Goal: Task Accomplishment & Management: Manage account settings

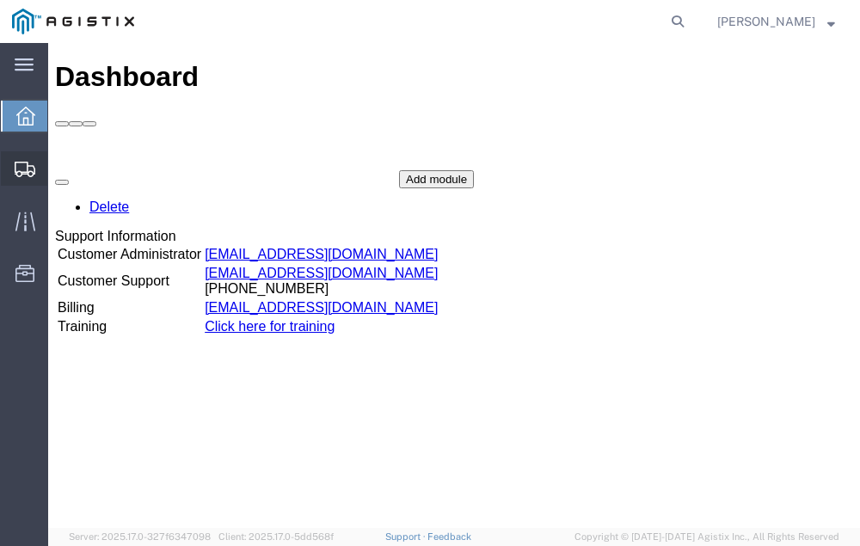
click at [0, 0] on span "Shipment Manager" at bounding box center [0, 0] width 0 height 0
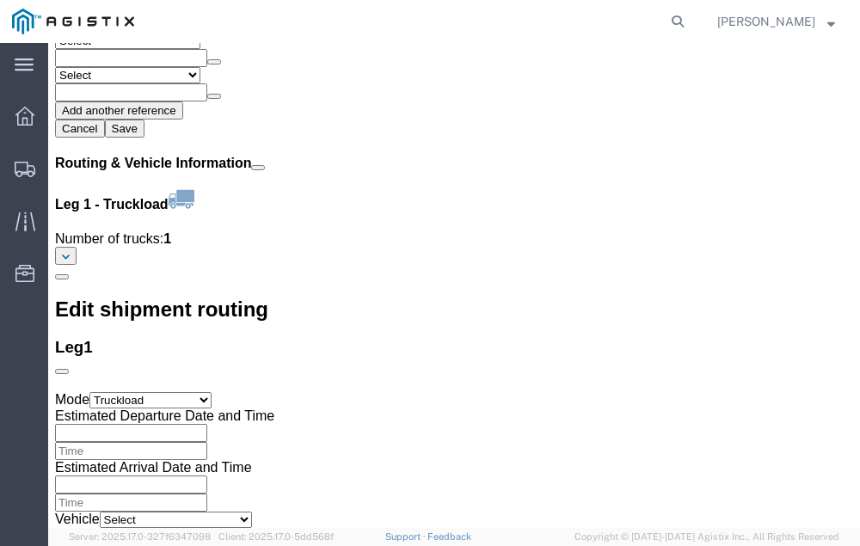
scroll to position [2200, 0]
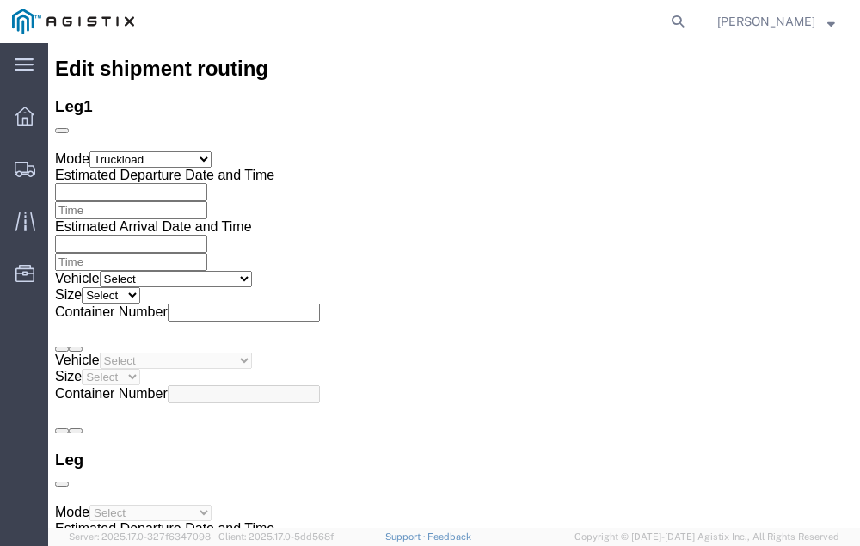
click link "Confirm"
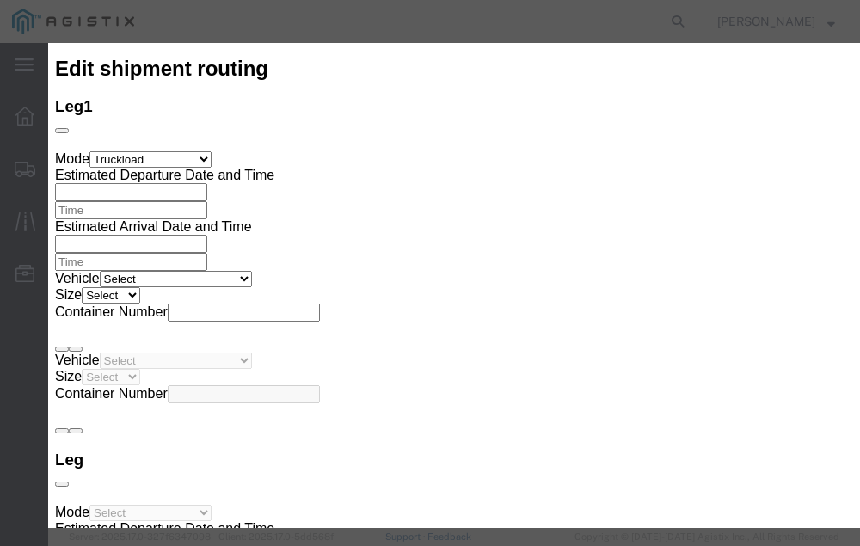
click input "checkbox"
checkbox input "true"
type input "[PERSON_NAME]"
type input "[PHONE_NUMBER]"
click input "text"
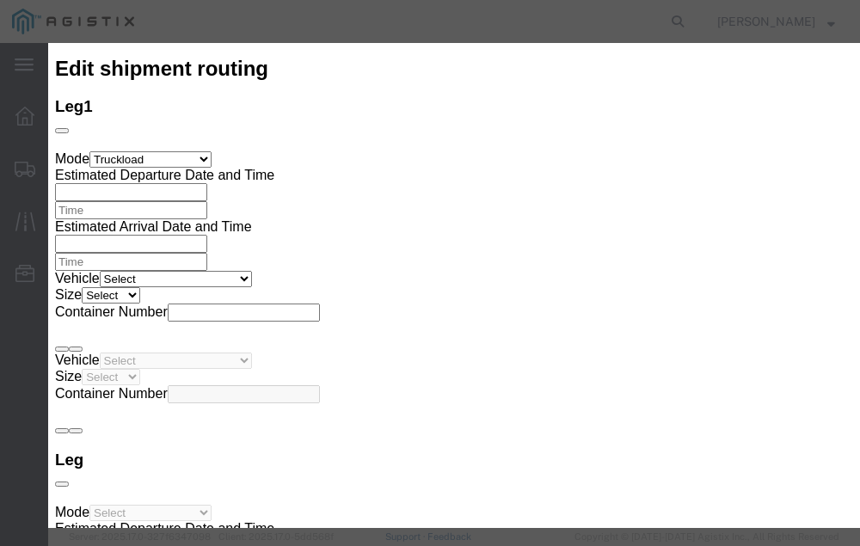
type input "56537249"
click button "Submit"
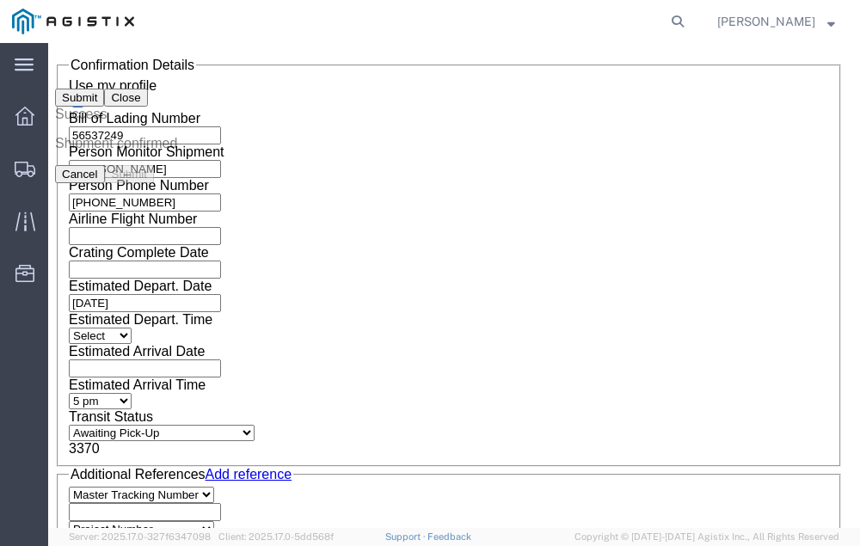
scroll to position [0, 0]
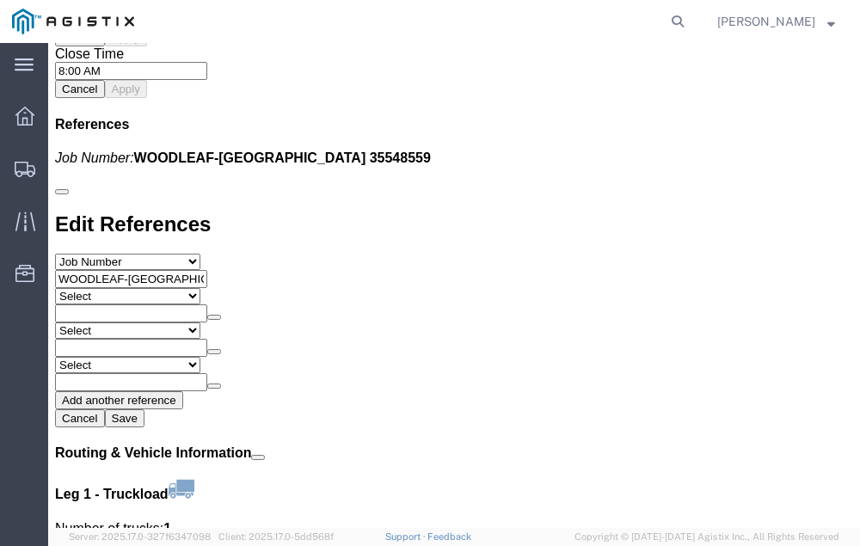
scroll to position [1920, 0]
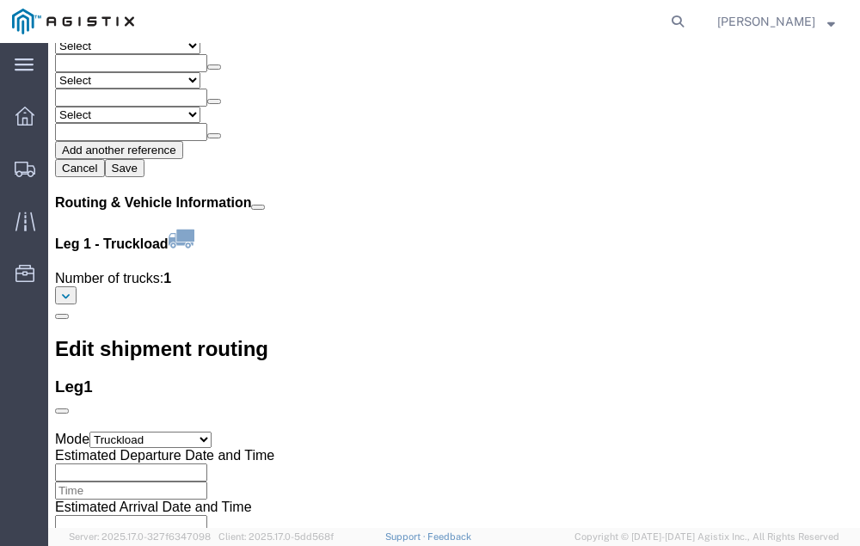
click link "Confirm"
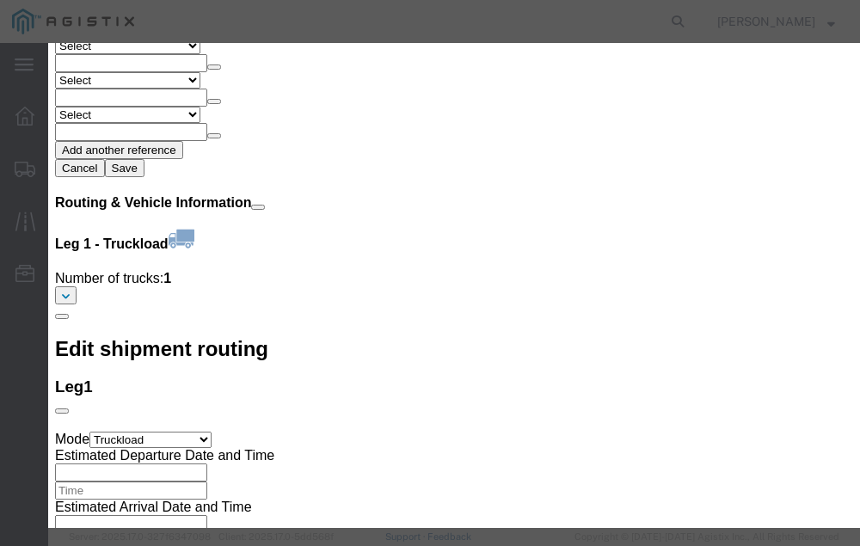
click input "checkbox"
checkbox input "true"
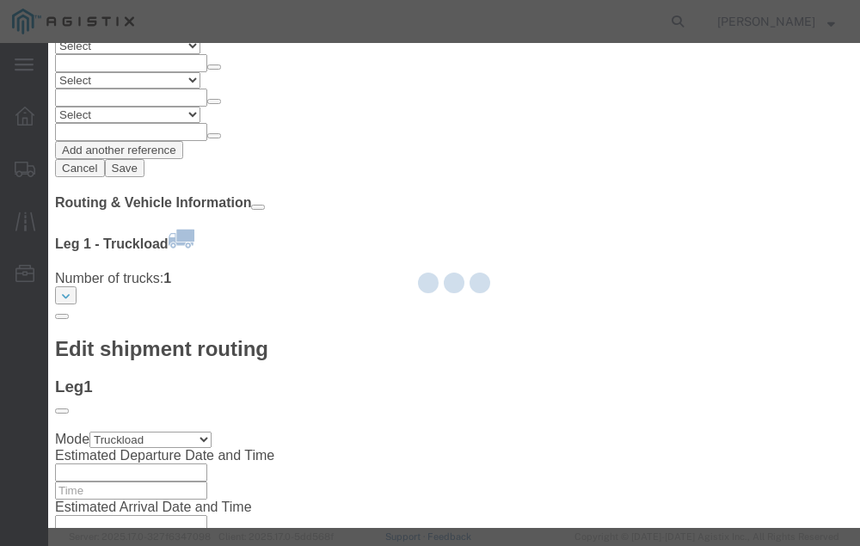
type input "[PERSON_NAME]"
type input "[PHONE_NUMBER]"
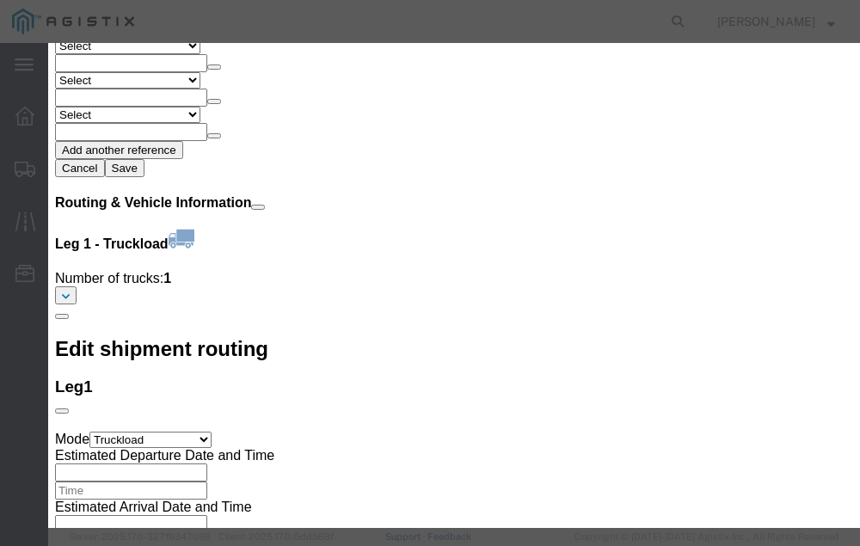
click input "text"
type input "56537667"
click button "Submit"
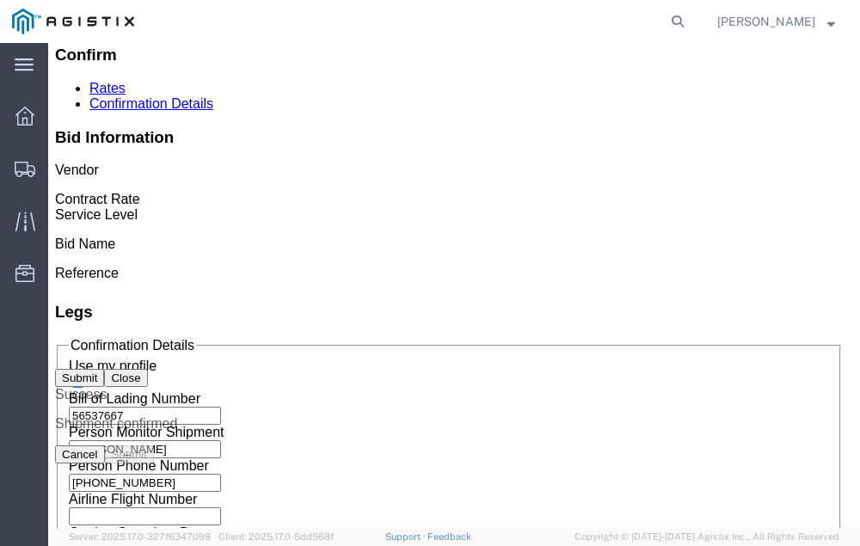
scroll to position [0, 0]
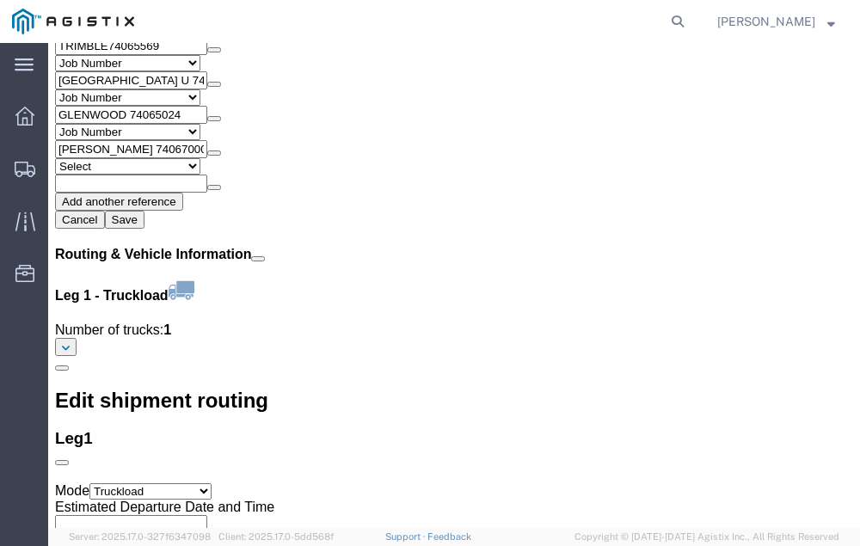
scroll to position [2031, 0]
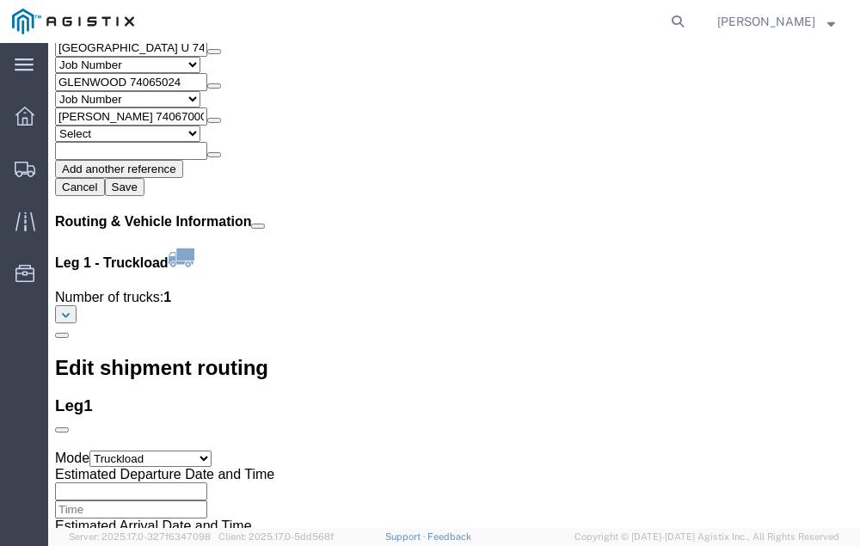
click link "Confirm"
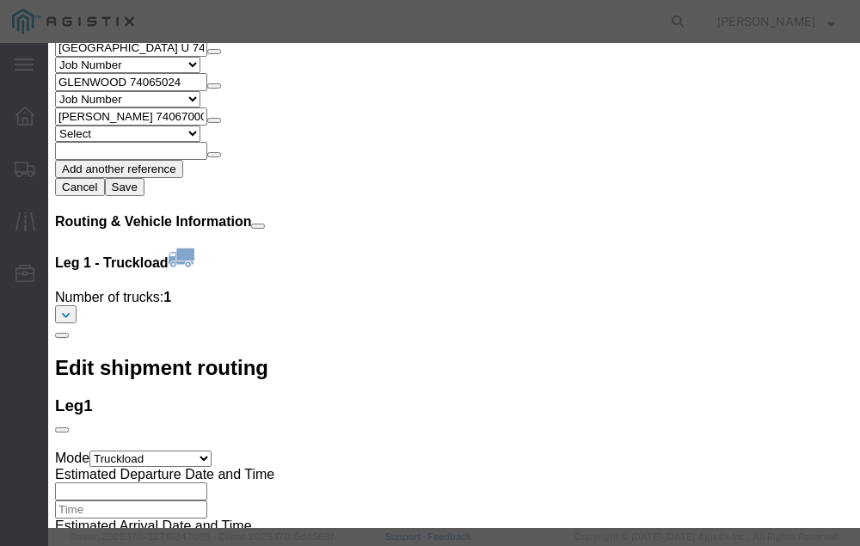
click input "checkbox"
checkbox input "true"
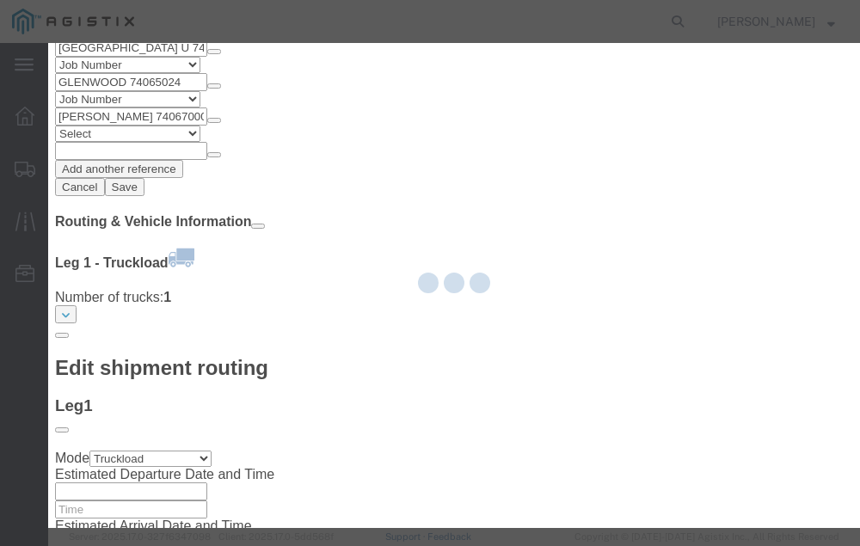
type input "[PERSON_NAME]"
type input "[PHONE_NUMBER]"
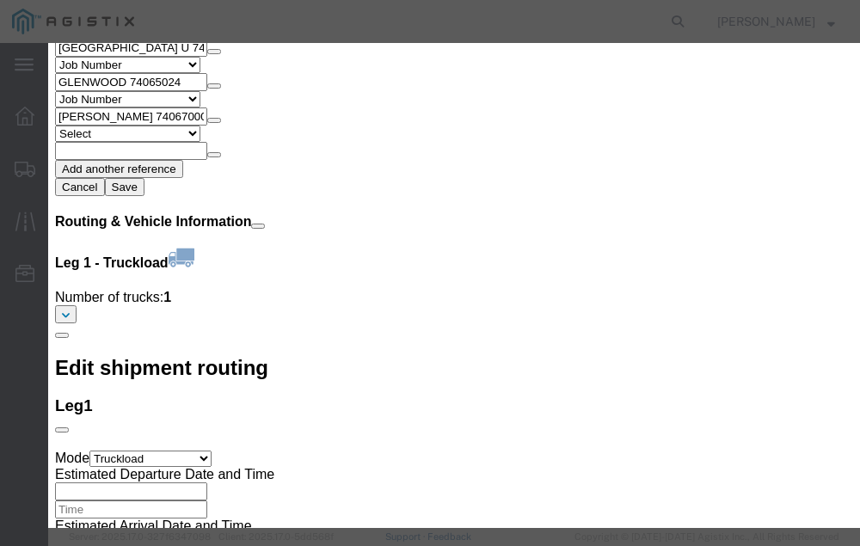
click input "text"
type input "56537798"
click button "Submit"
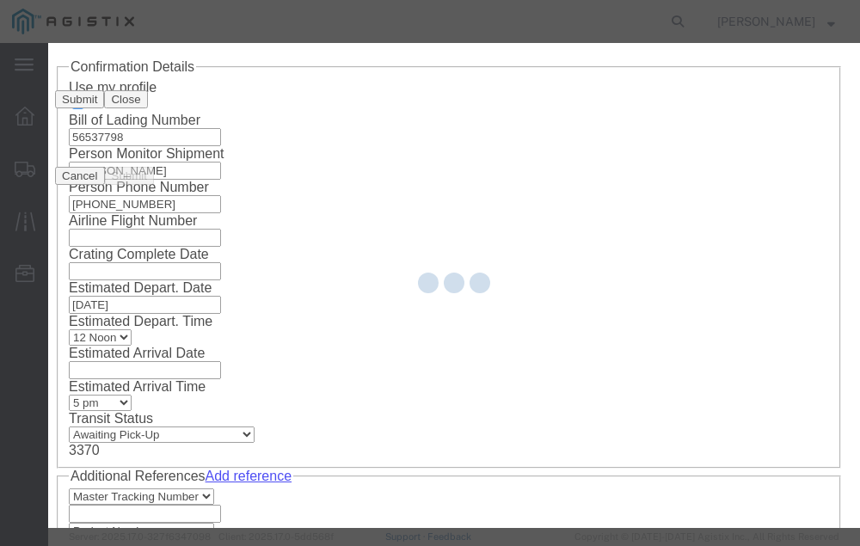
scroll to position [0, 0]
